Goal: Task Accomplishment & Management: Manage account settings

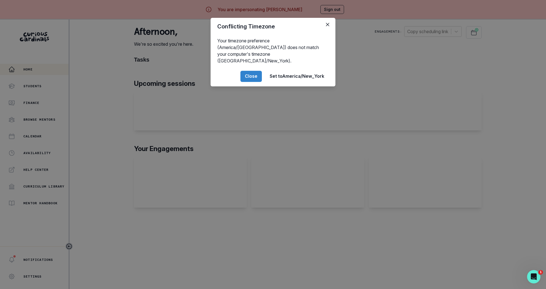
click at [127, 213] on div "Conflicting Timezone Your timezone preference (America/[GEOGRAPHIC_DATA]) does …" at bounding box center [273, 144] width 546 height 289
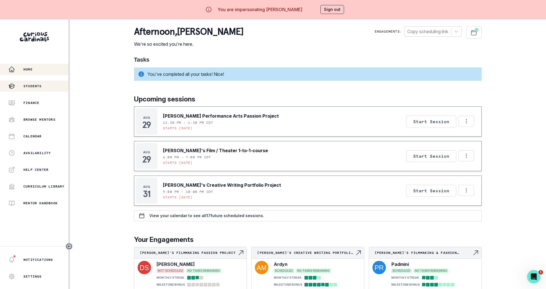
click at [34, 85] on p "Students" at bounding box center [32, 86] width 18 height 4
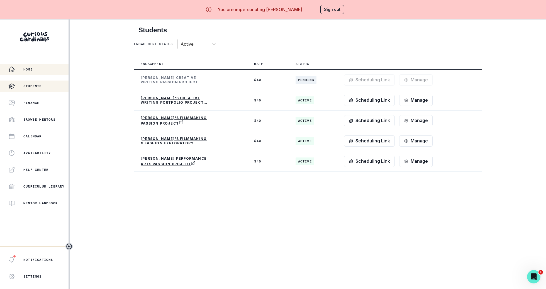
click at [34, 71] on div "Home" at bounding box center [38, 69] width 60 height 7
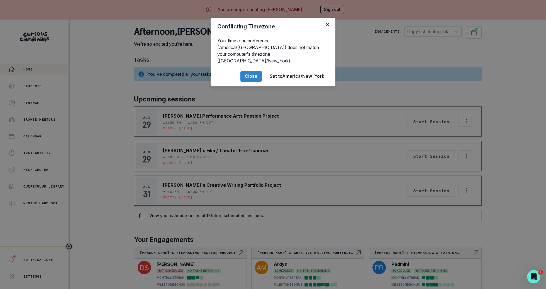
click at [99, 92] on div "Conflicting Timezone Your timezone preference (America/[GEOGRAPHIC_DATA]) does …" at bounding box center [273, 144] width 546 height 289
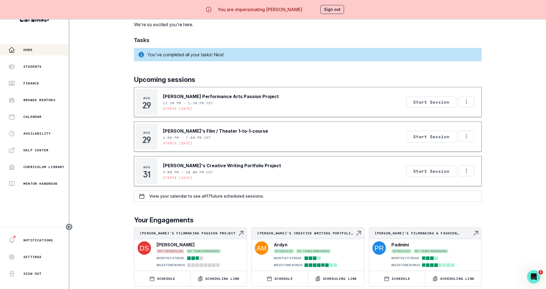
scroll to position [66, 0]
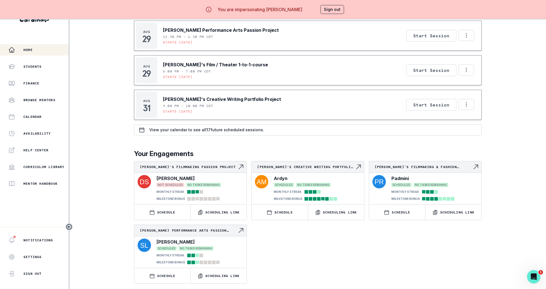
click at [332, 9] on button "Sign out" at bounding box center [332, 9] width 24 height 9
